Goal: Obtain resource: Obtain resource

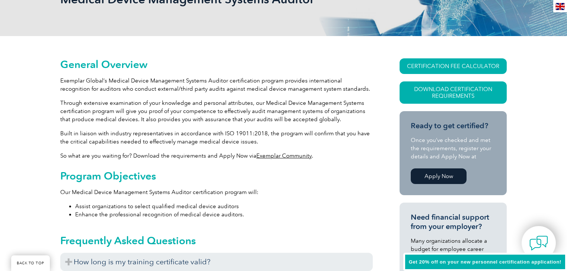
scroll to position [132, 0]
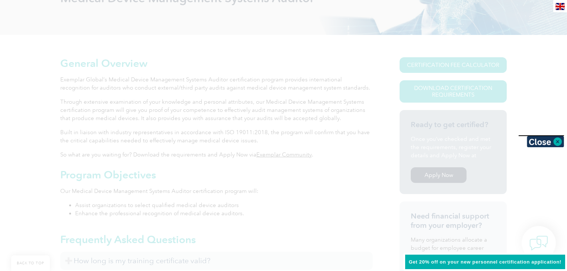
click at [216, 88] on div at bounding box center [283, 135] width 567 height 271
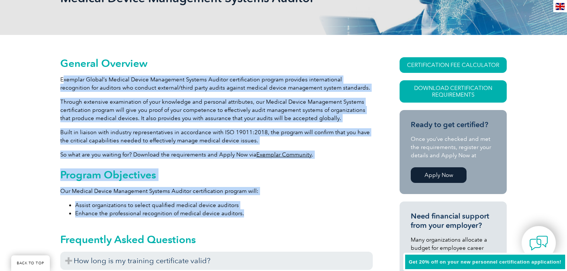
drag, startPoint x: 64, startPoint y: 80, endPoint x: 331, endPoint y: 214, distance: 298.7
click at [331, 214] on li "Enhance the professional recognition of medical device auditors." at bounding box center [223, 213] width 297 height 8
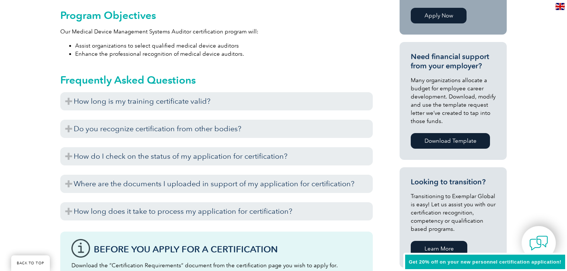
scroll to position [310, 0]
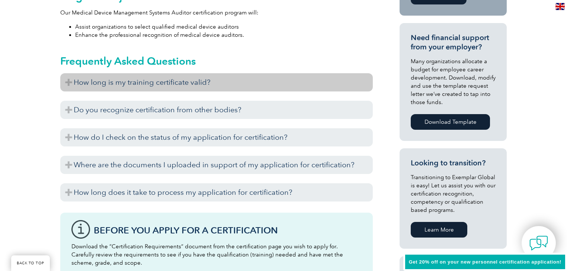
click at [72, 84] on h3 "How long is my training certificate valid?" at bounding box center [216, 82] width 312 height 18
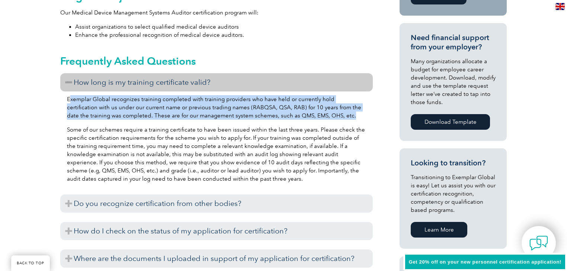
drag, startPoint x: 68, startPoint y: 98, endPoint x: 333, endPoint y: 114, distance: 265.2
click at [333, 114] on p "Exemplar Global recognizes training completed with training providers who have …" at bounding box center [216, 107] width 299 height 25
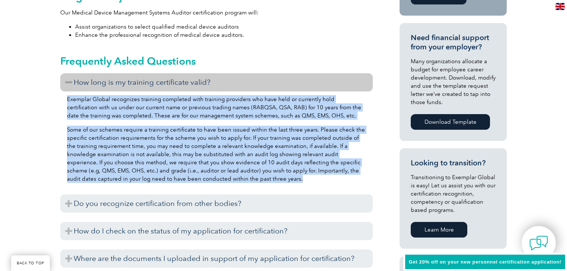
drag, startPoint x: 62, startPoint y: 100, endPoint x: 256, endPoint y: 178, distance: 209.0
click at [256, 178] on div "Exemplar Global recognizes training completed with training providers who have …" at bounding box center [216, 139] width 312 height 97
click at [256, 178] on p "Some of our schemes require a training certificate to have been issued within t…" at bounding box center [216, 154] width 299 height 57
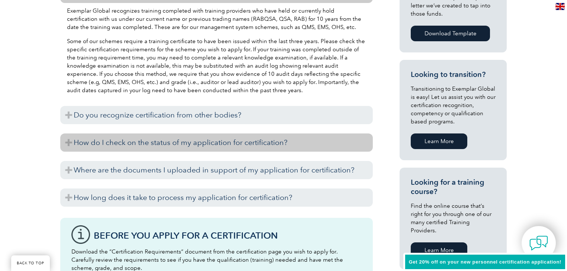
scroll to position [400, 0]
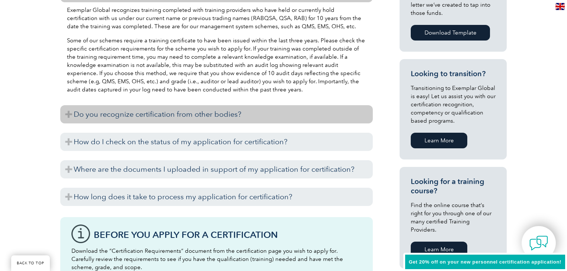
click at [223, 119] on h3 "Do you recognize certification from other bodies?" at bounding box center [216, 114] width 312 height 18
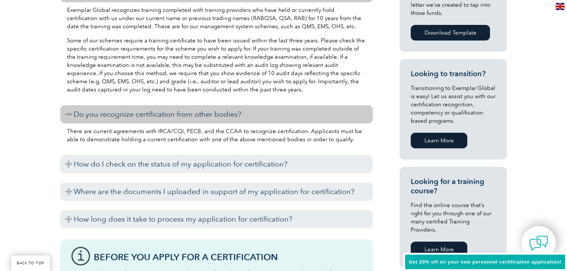
click at [235, 112] on h3 "Do you recognize certification from other bodies?" at bounding box center [216, 114] width 312 height 18
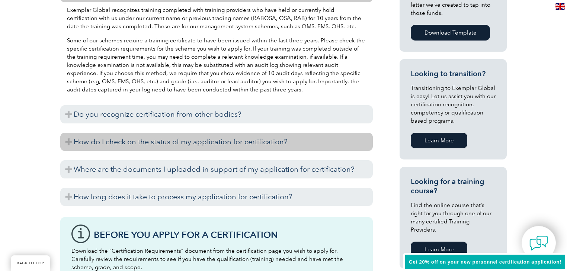
click at [230, 141] on h3 "How do I check on the status of my application for certification?" at bounding box center [216, 142] width 312 height 18
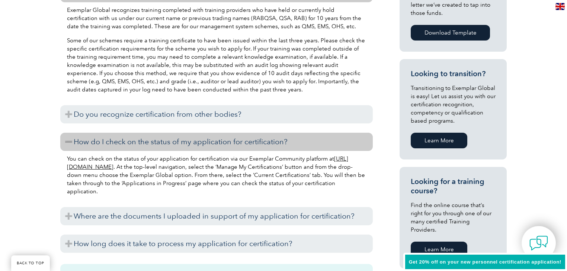
click at [230, 141] on h3 "How do I check on the status of my application for certification?" at bounding box center [216, 142] width 312 height 18
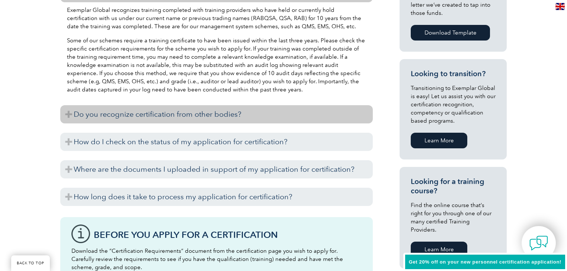
click at [198, 118] on h3 "Do you recognize certification from other bodies?" at bounding box center [216, 114] width 312 height 18
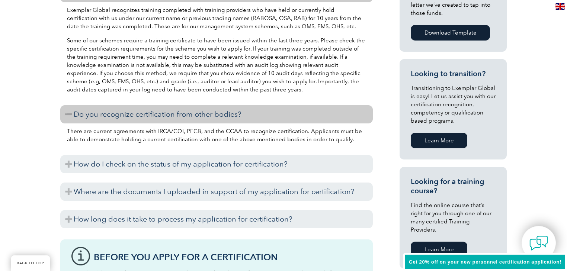
click at [198, 118] on h3 "Do you recognize certification from other bodies?" at bounding box center [216, 114] width 312 height 18
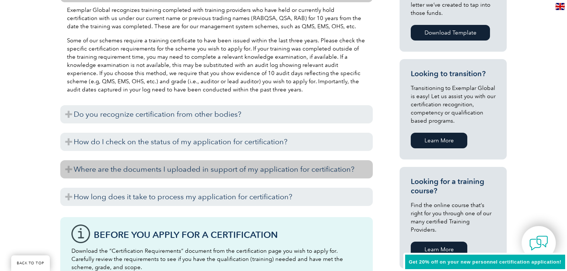
click at [186, 173] on h3 "Where are the documents I uploaded in support of my application for certificati…" at bounding box center [216, 169] width 312 height 18
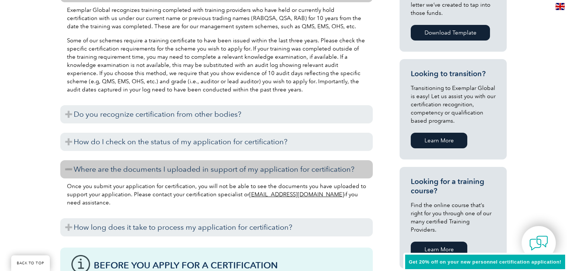
click at [186, 173] on h3 "Where are the documents I uploaded in support of my application for certificati…" at bounding box center [216, 169] width 312 height 18
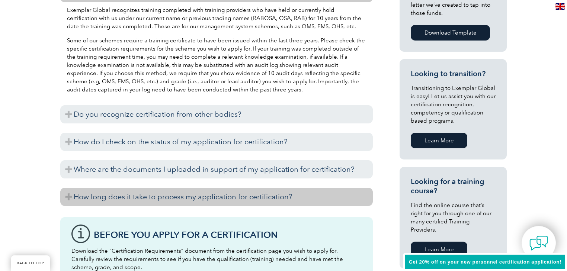
click at [203, 195] on h3 "How long does it take to process my application for certification?" at bounding box center [216, 197] width 312 height 18
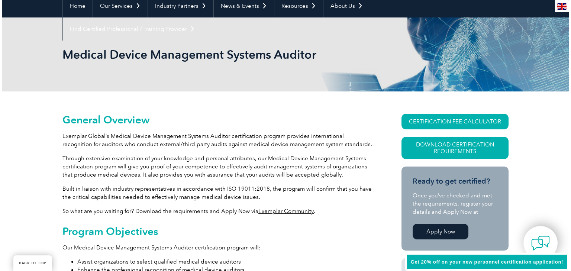
scroll to position [149, 0]
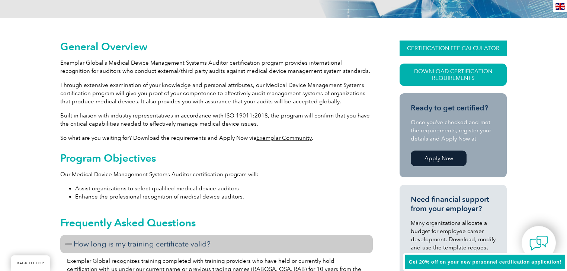
click at [463, 51] on link "CERTIFICATION FEE CALCULATOR" at bounding box center [452, 49] width 107 height 16
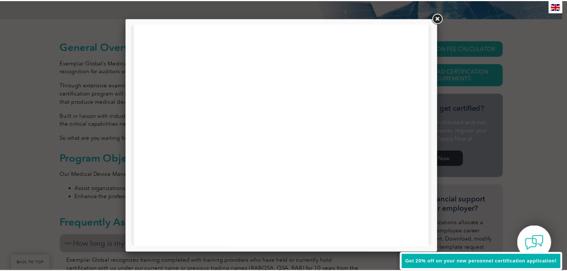
scroll to position [355, 0]
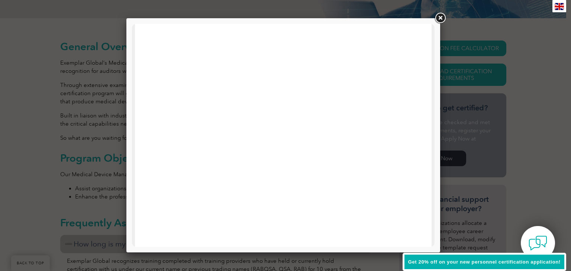
click at [439, 17] on link at bounding box center [440, 18] width 13 height 13
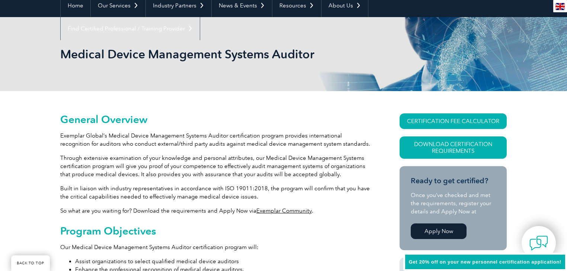
scroll to position [0, 0]
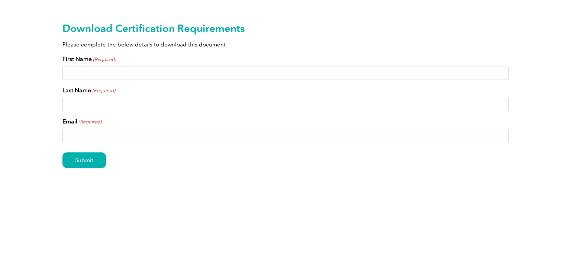
click at [104, 76] on input "First Name (Required)" at bounding box center [285, 73] width 446 height 13
type input "Annie"
type input "Paulsson"
type input "paulssonannie@gmail.com"
click at [94, 161] on input "Submit" at bounding box center [84, 160] width 44 height 16
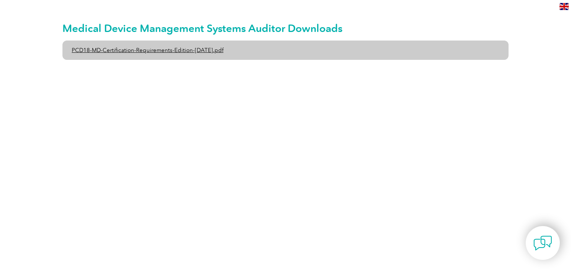
click at [131, 51] on link "PCD18-MD-Certification-Requirements-Edition-[DATE].pdf" at bounding box center [285, 50] width 446 height 19
